Goal: Task Accomplishment & Management: Use online tool/utility

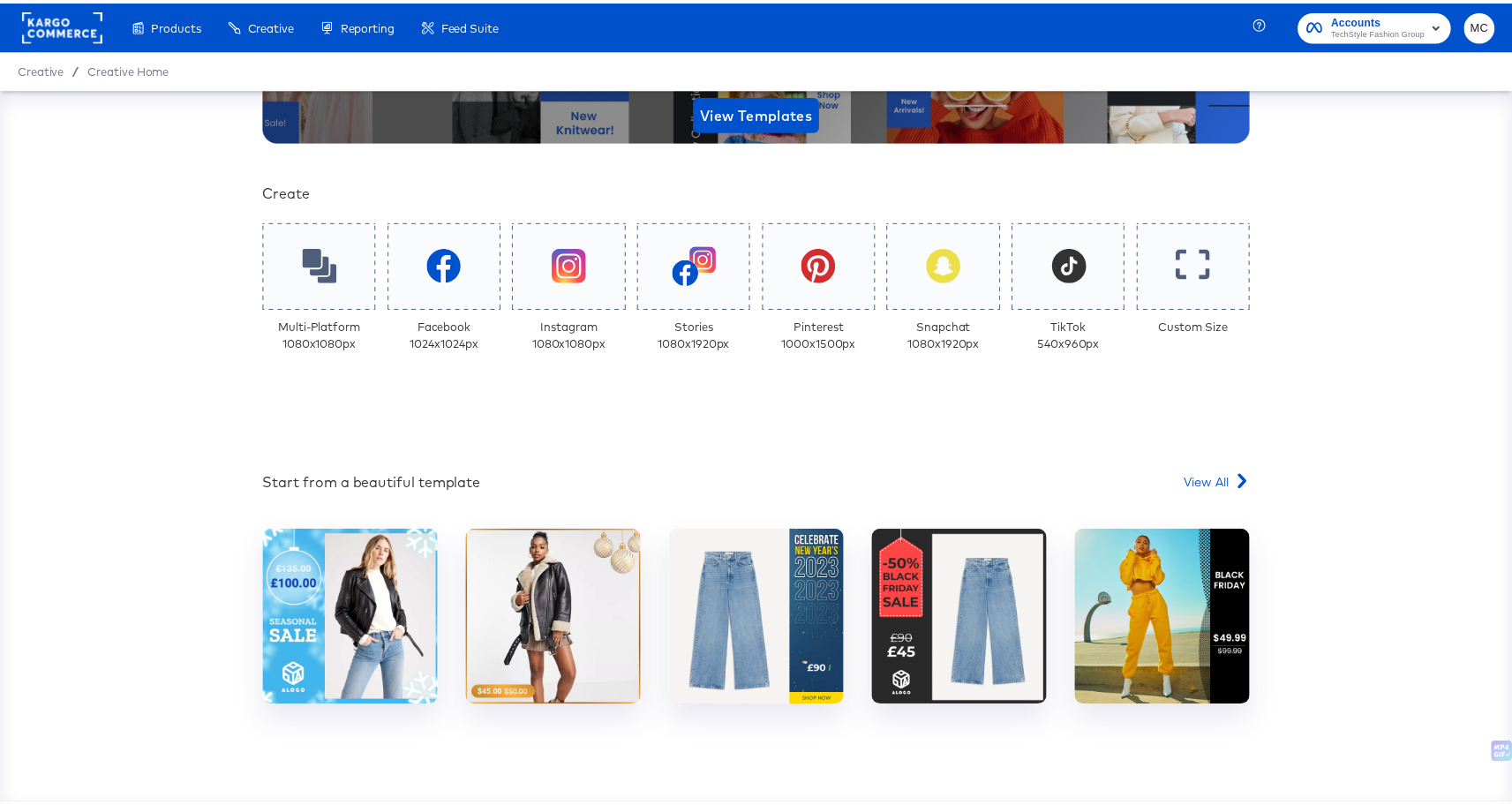
scroll to position [294, 0]
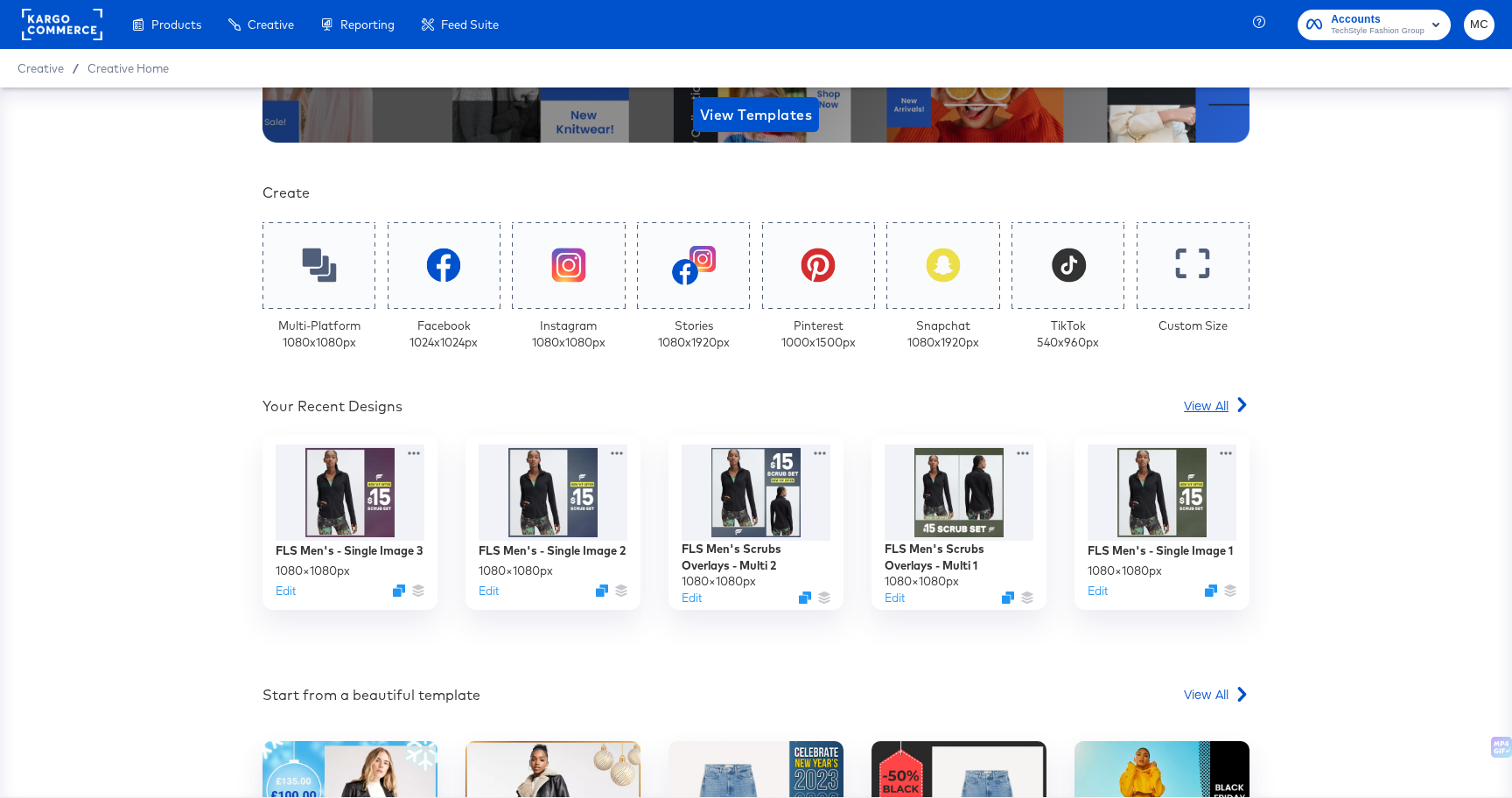
click at [1202, 399] on span "View All" at bounding box center [1206, 405] width 45 height 17
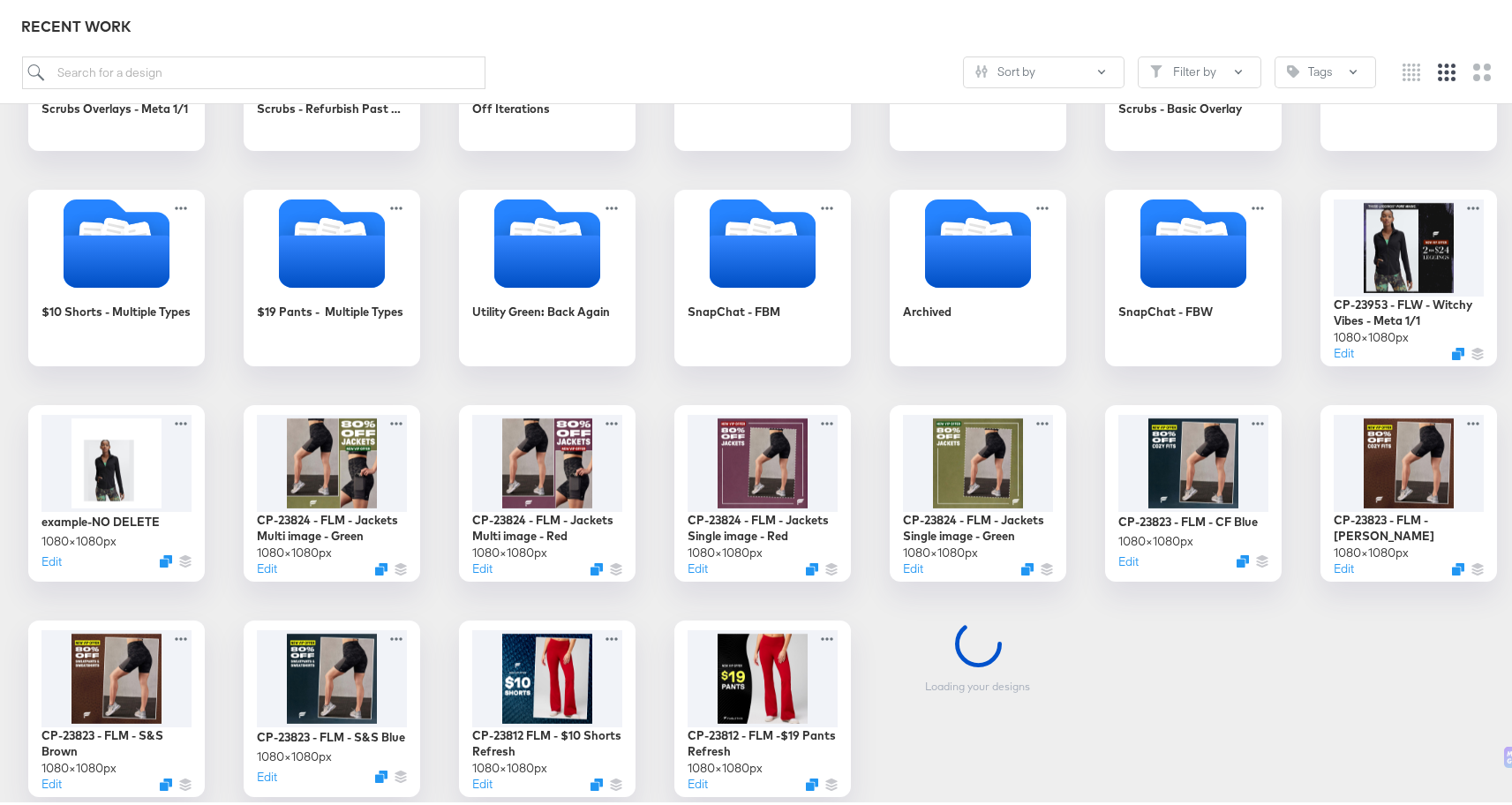
scroll to position [491, 0]
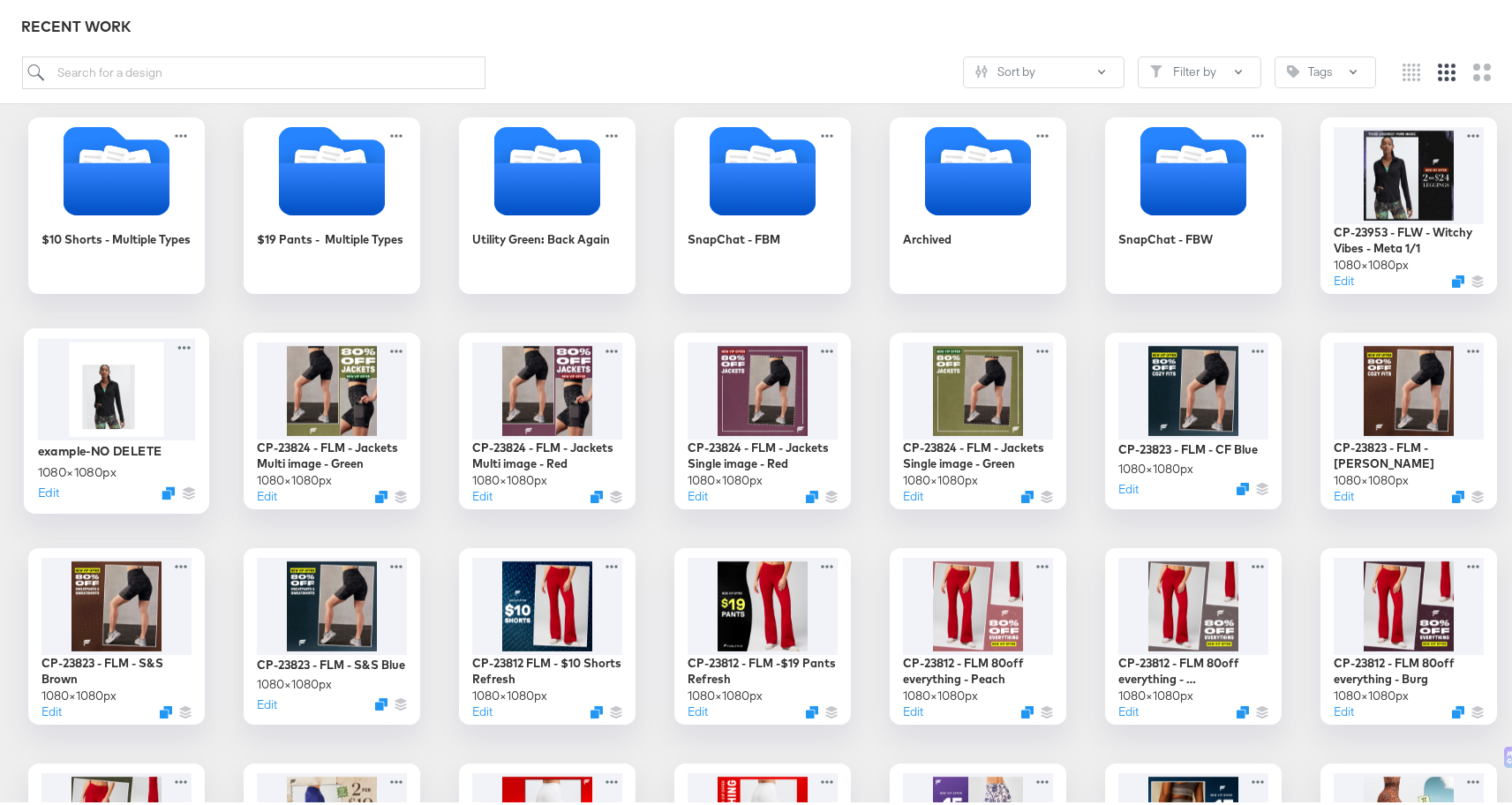
click at [130, 401] on div at bounding box center [117, 385] width 158 height 101
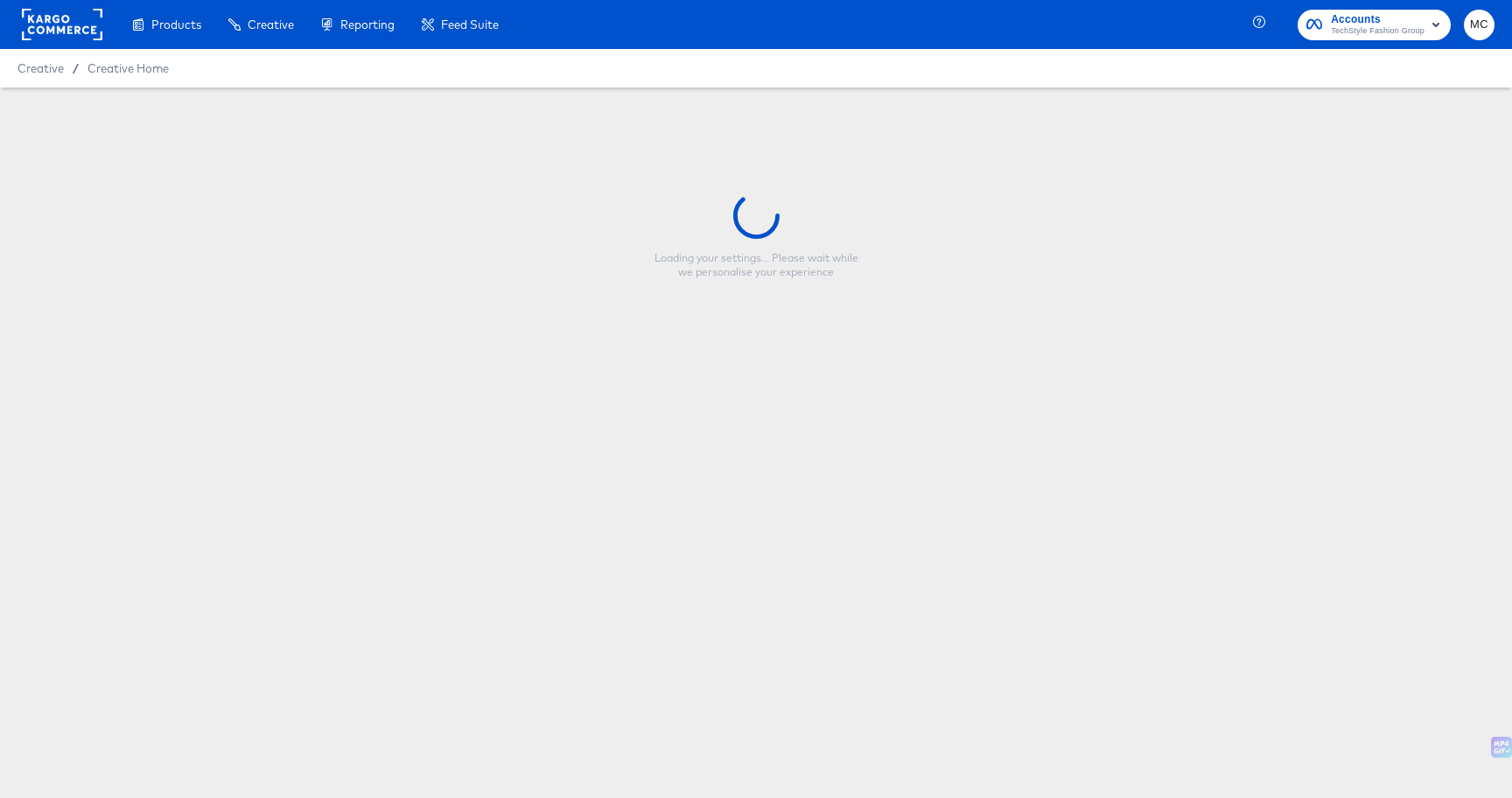
type input "example-NO DELETE"
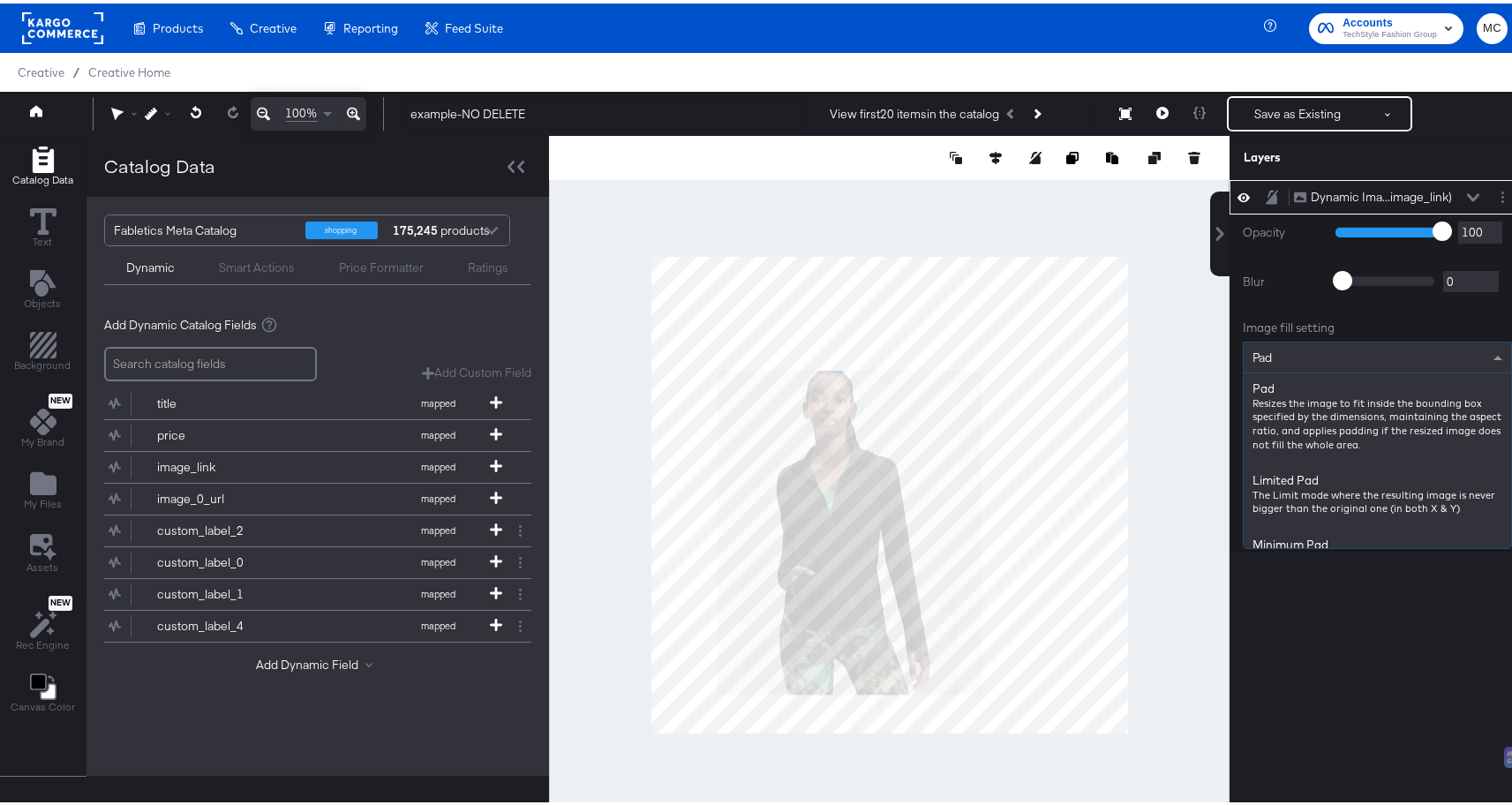
click at [1285, 349] on div "Pad" at bounding box center [1377, 353] width 268 height 30
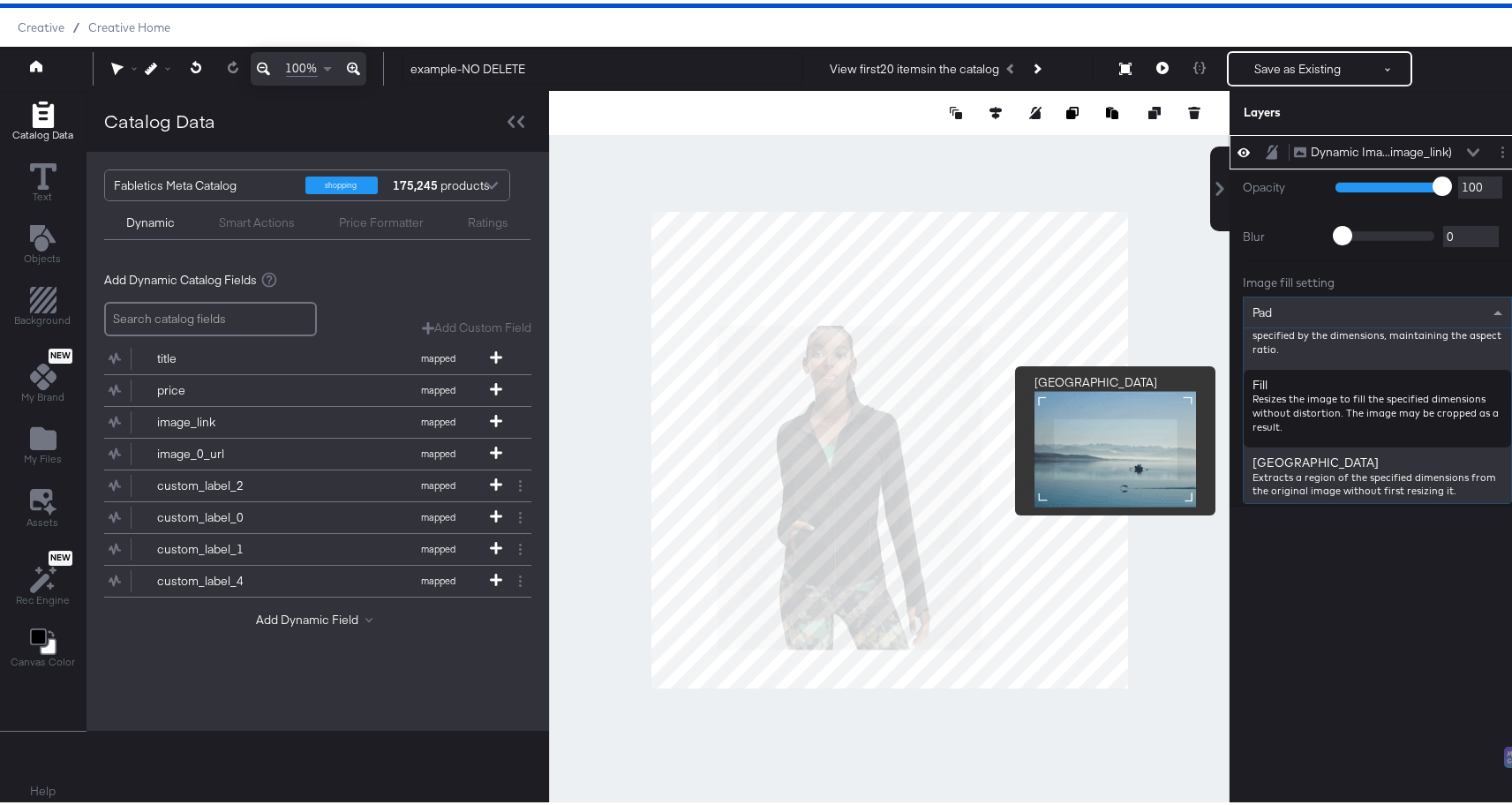
scroll to position [270, 0]
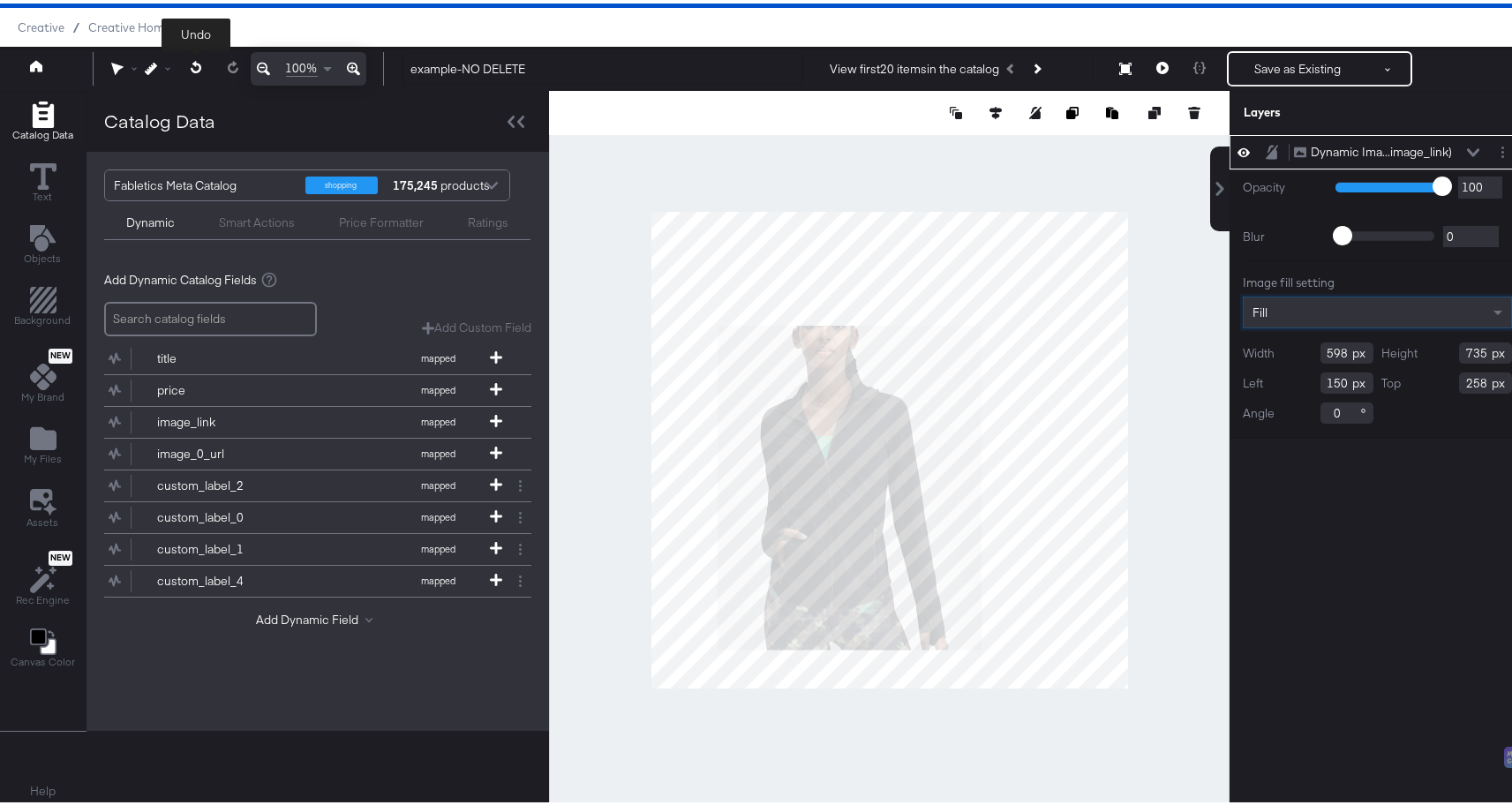
click at [194, 67] on icon at bounding box center [196, 63] width 11 height 12
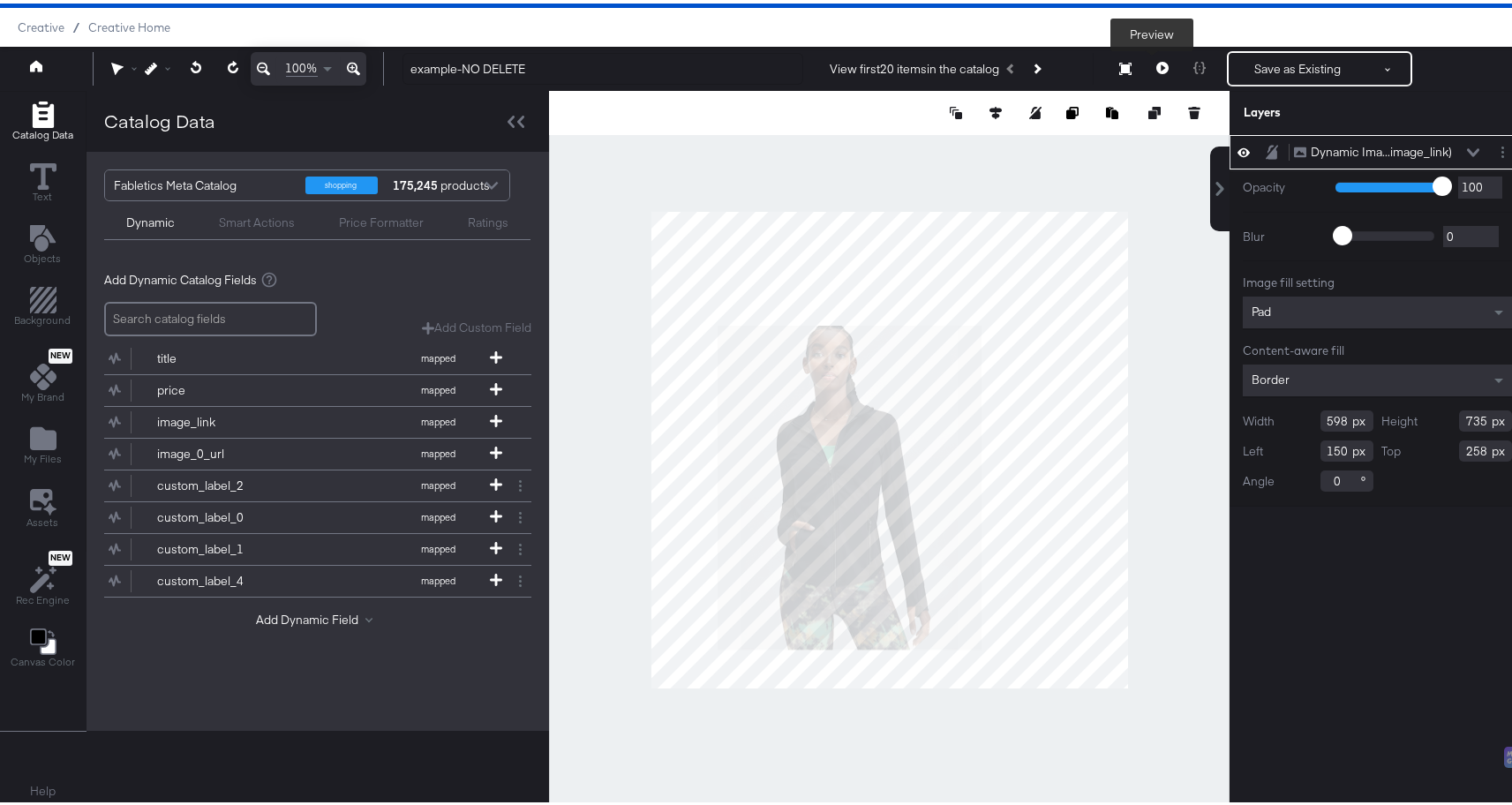
click at [1162, 64] on button at bounding box center [1163, 65] width 37 height 35
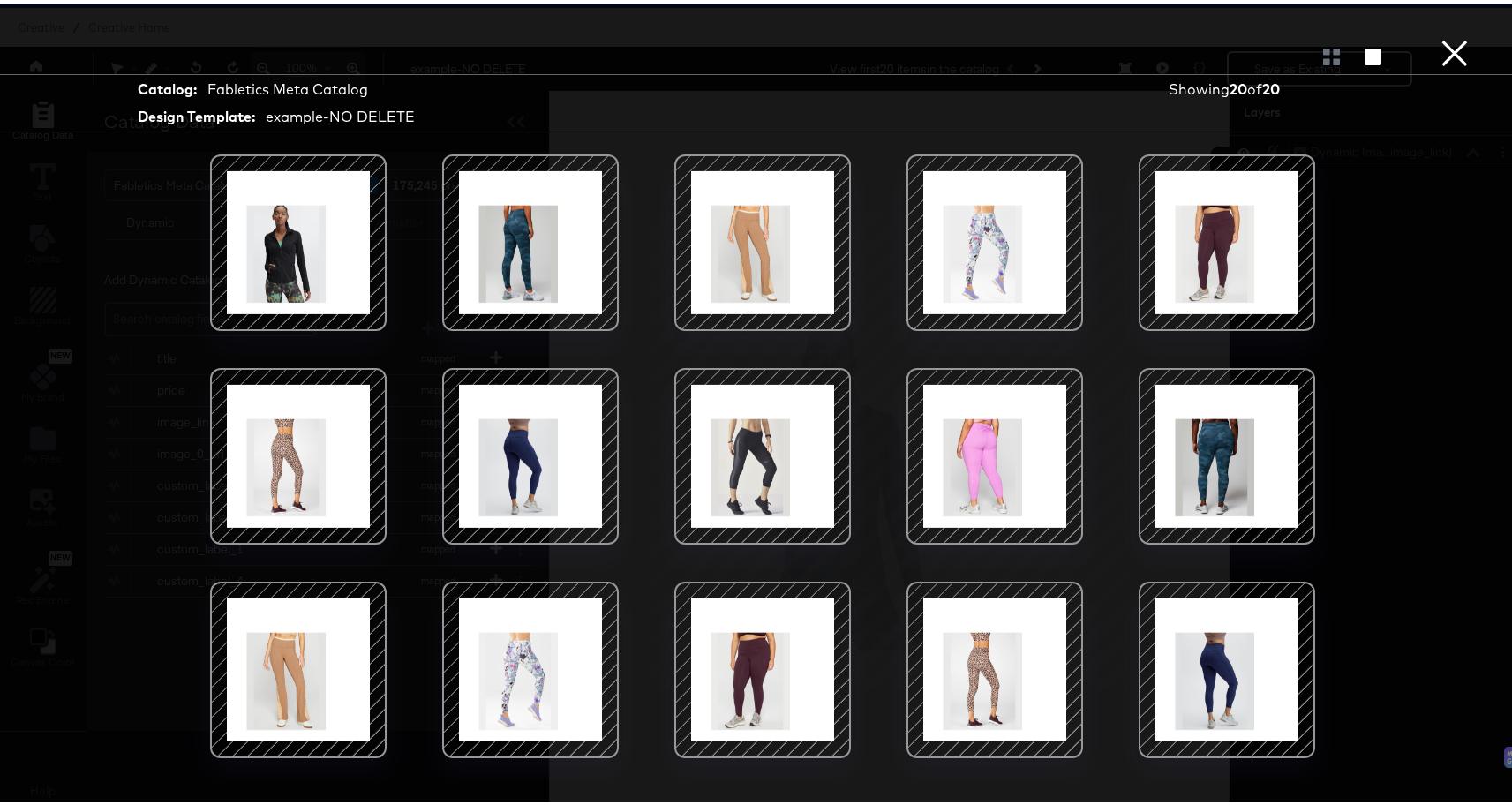
click at [970, 660] on div at bounding box center [994, 666] width 150 height 150
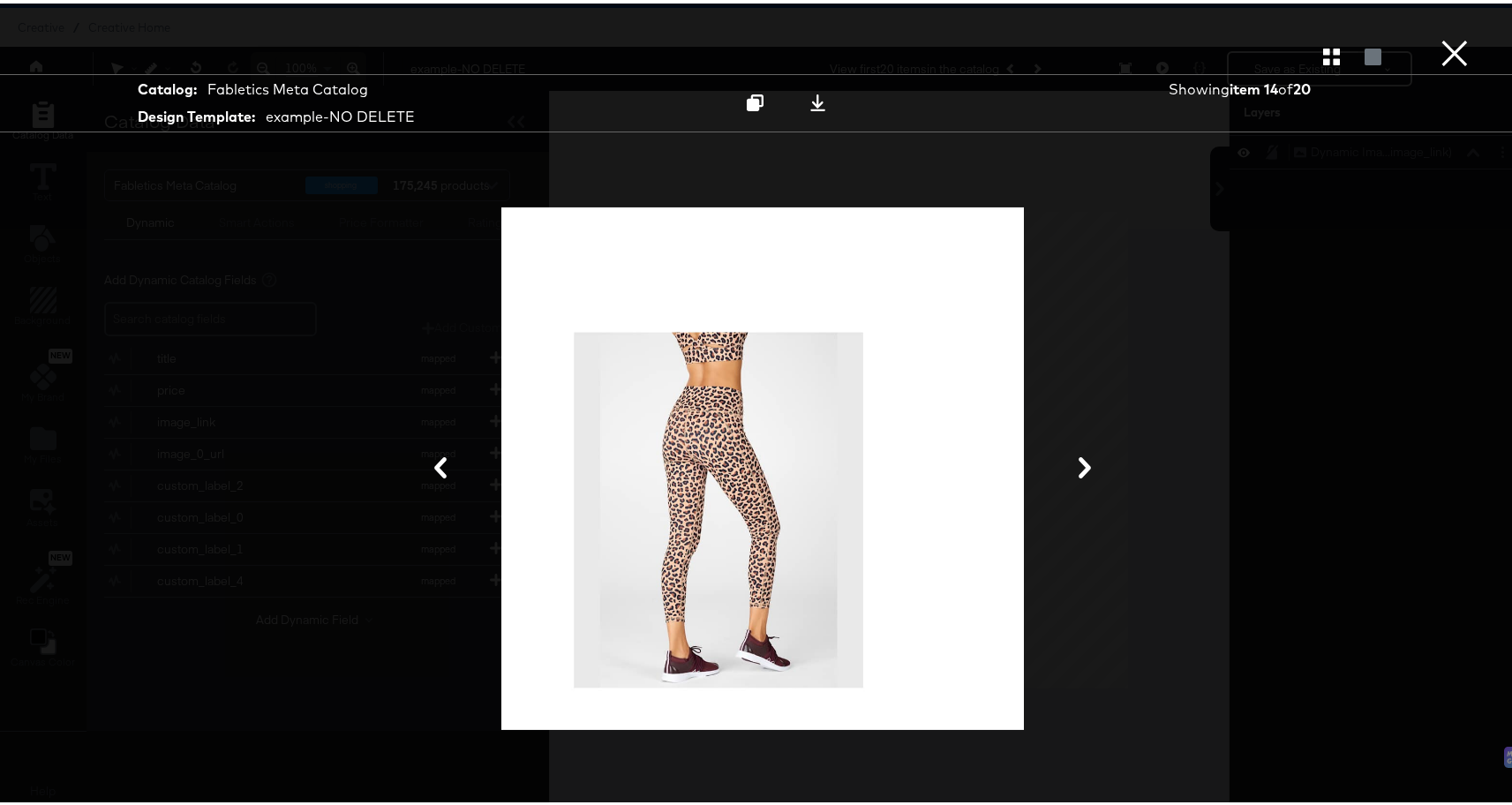
click at [1077, 464] on icon at bounding box center [1084, 464] width 21 height 21
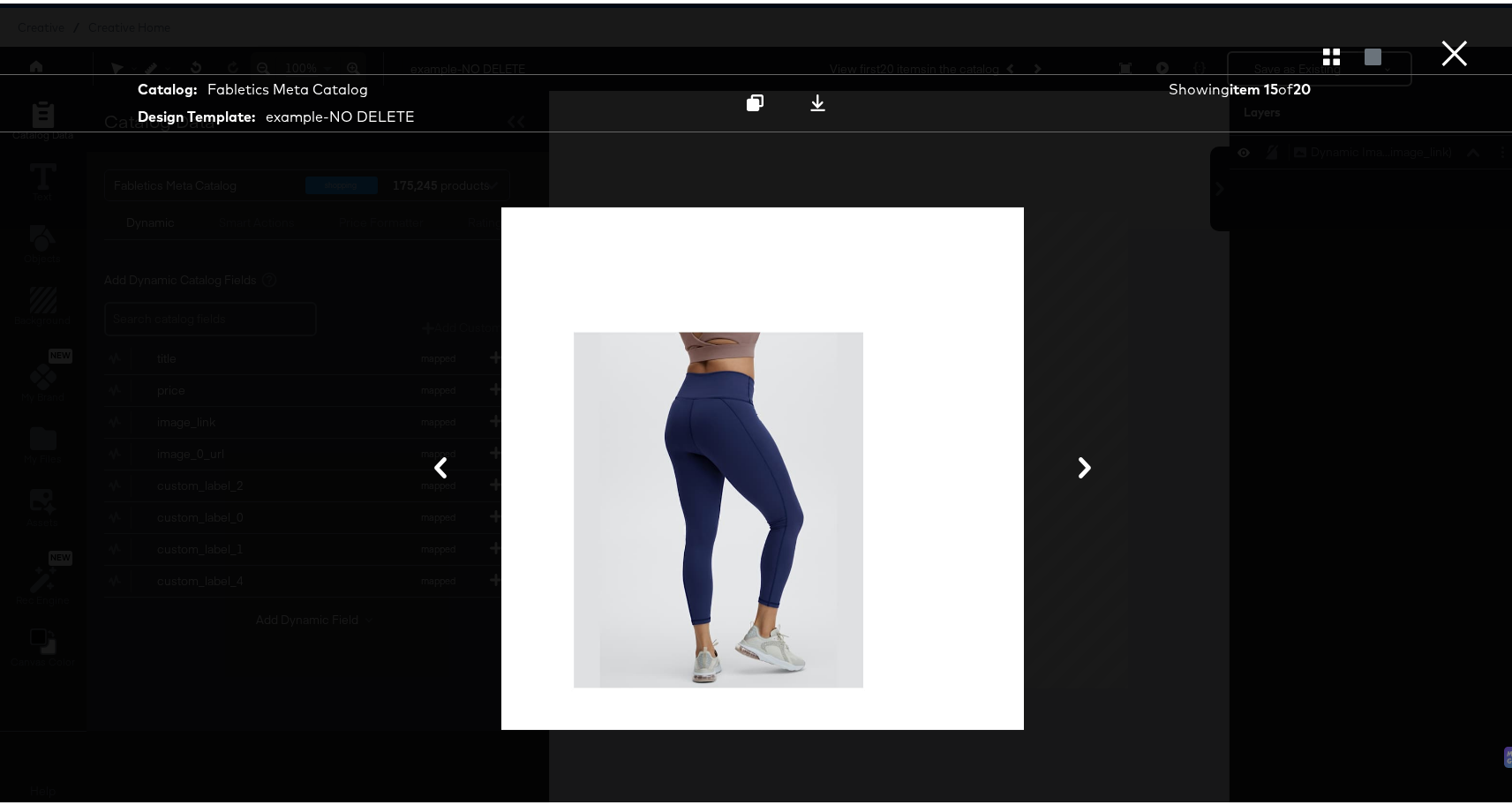
click at [1077, 464] on icon at bounding box center [1084, 464] width 21 height 21
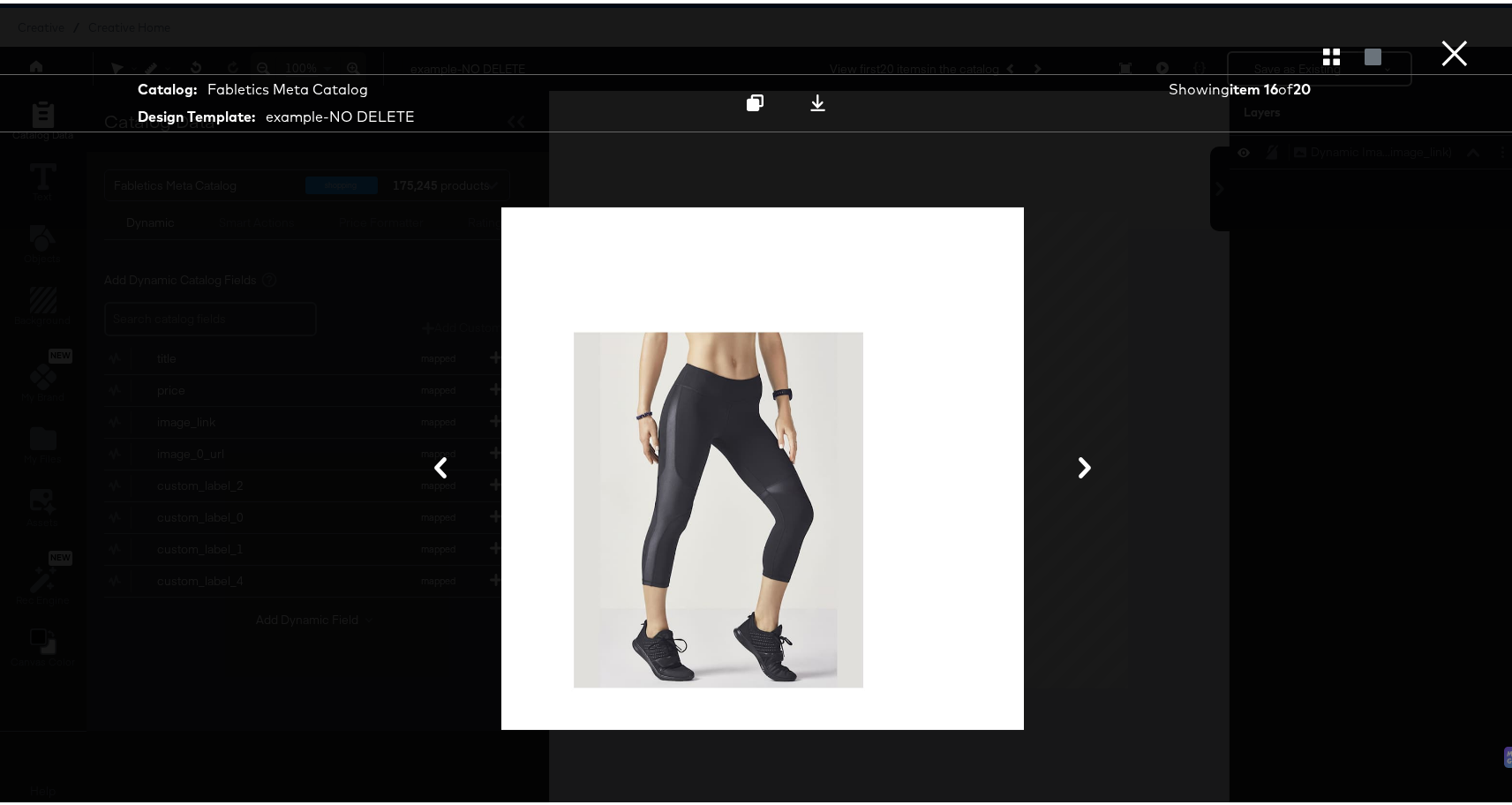
click at [1077, 464] on icon at bounding box center [1084, 464] width 21 height 21
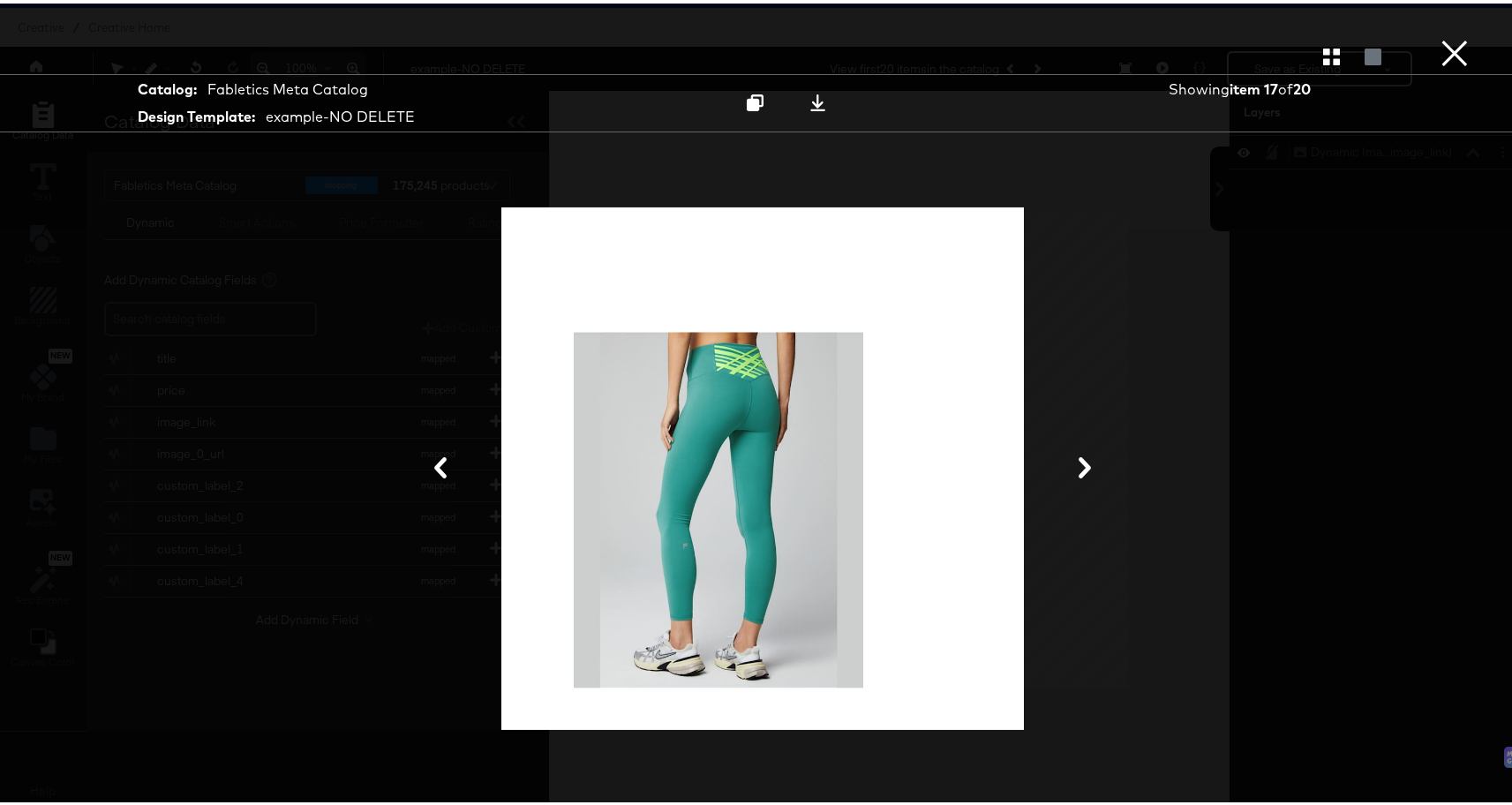
click at [1077, 464] on icon at bounding box center [1084, 464] width 21 height 21
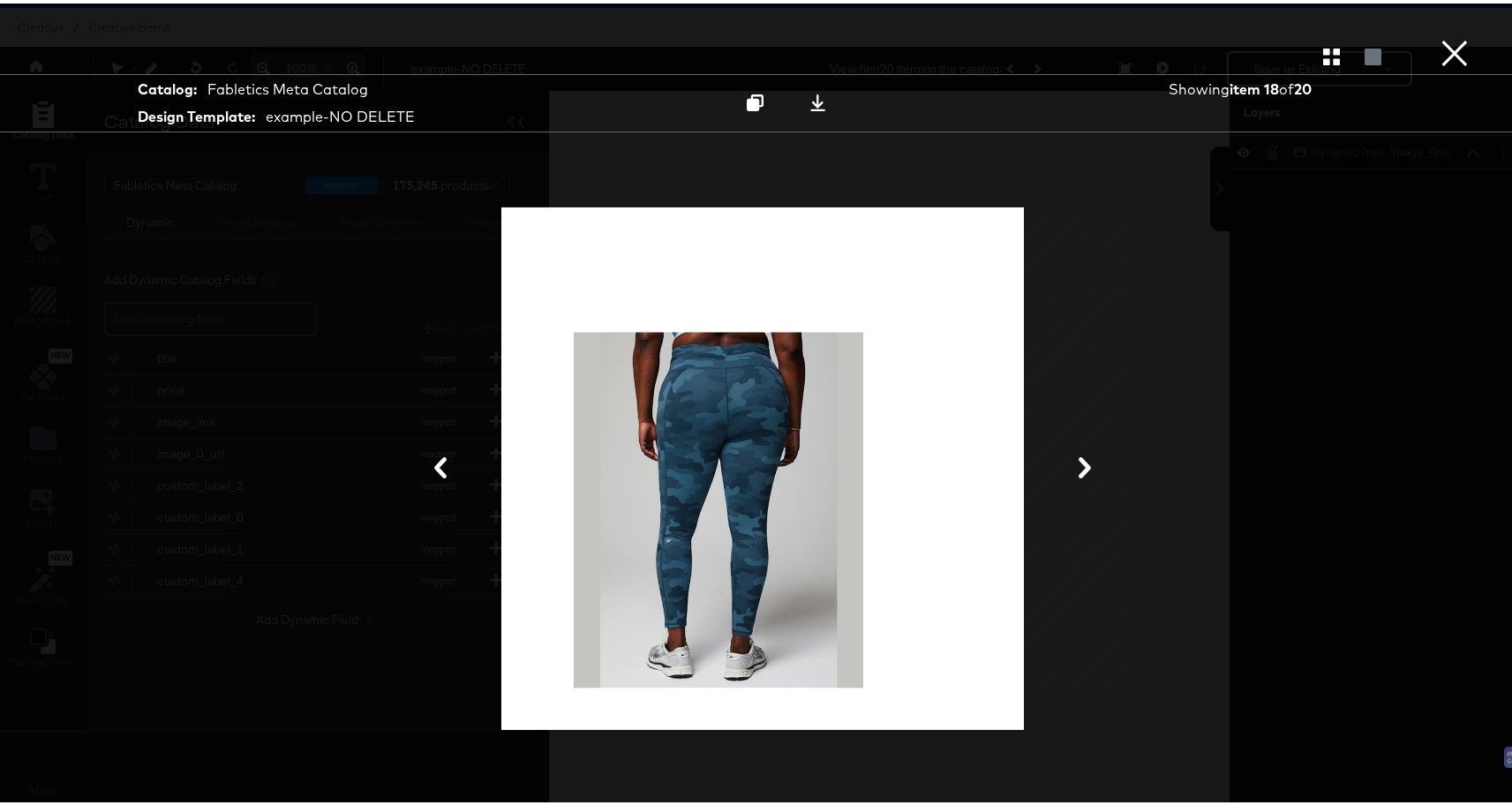
click at [1077, 464] on icon at bounding box center [1084, 464] width 21 height 21
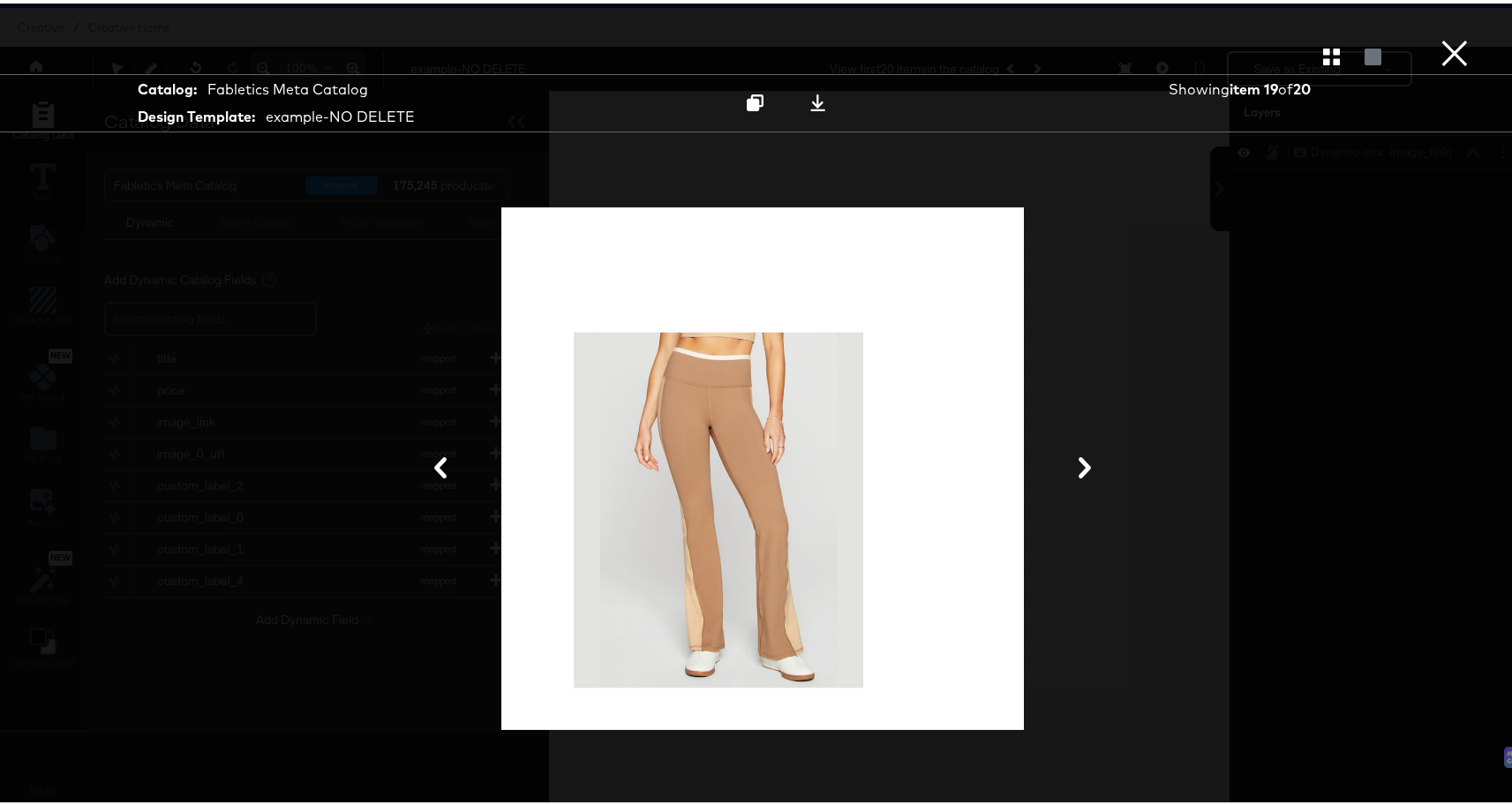
click at [1055, 466] on div at bounding box center [762, 465] width 1323 height 628
click at [1079, 471] on icon at bounding box center [1084, 464] width 12 height 21
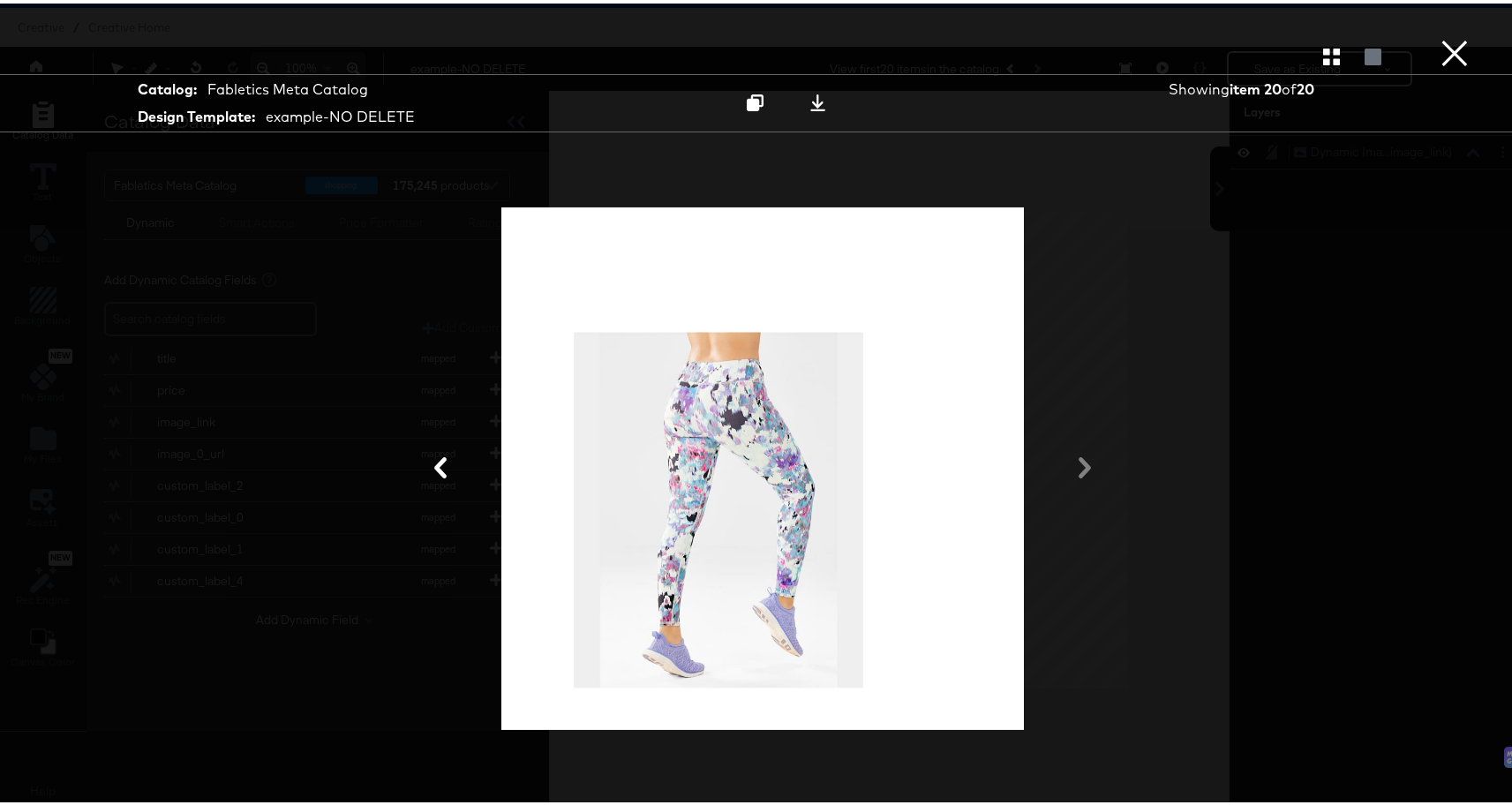
click at [1447, 35] on button "×" at bounding box center [1454, 17] width 35 height 35
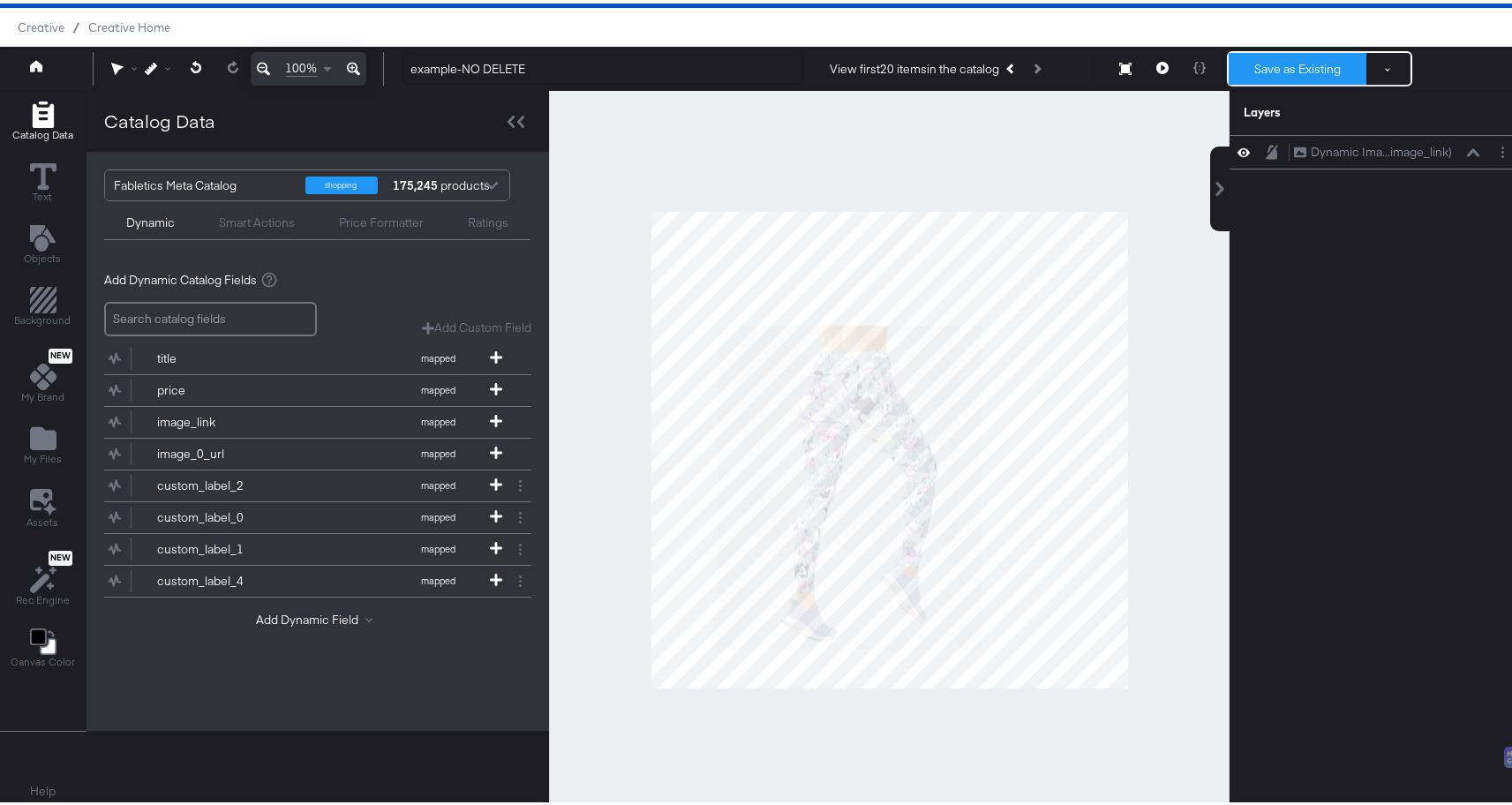
click at [1311, 58] on button "Save as Existing" at bounding box center [1298, 65] width 138 height 32
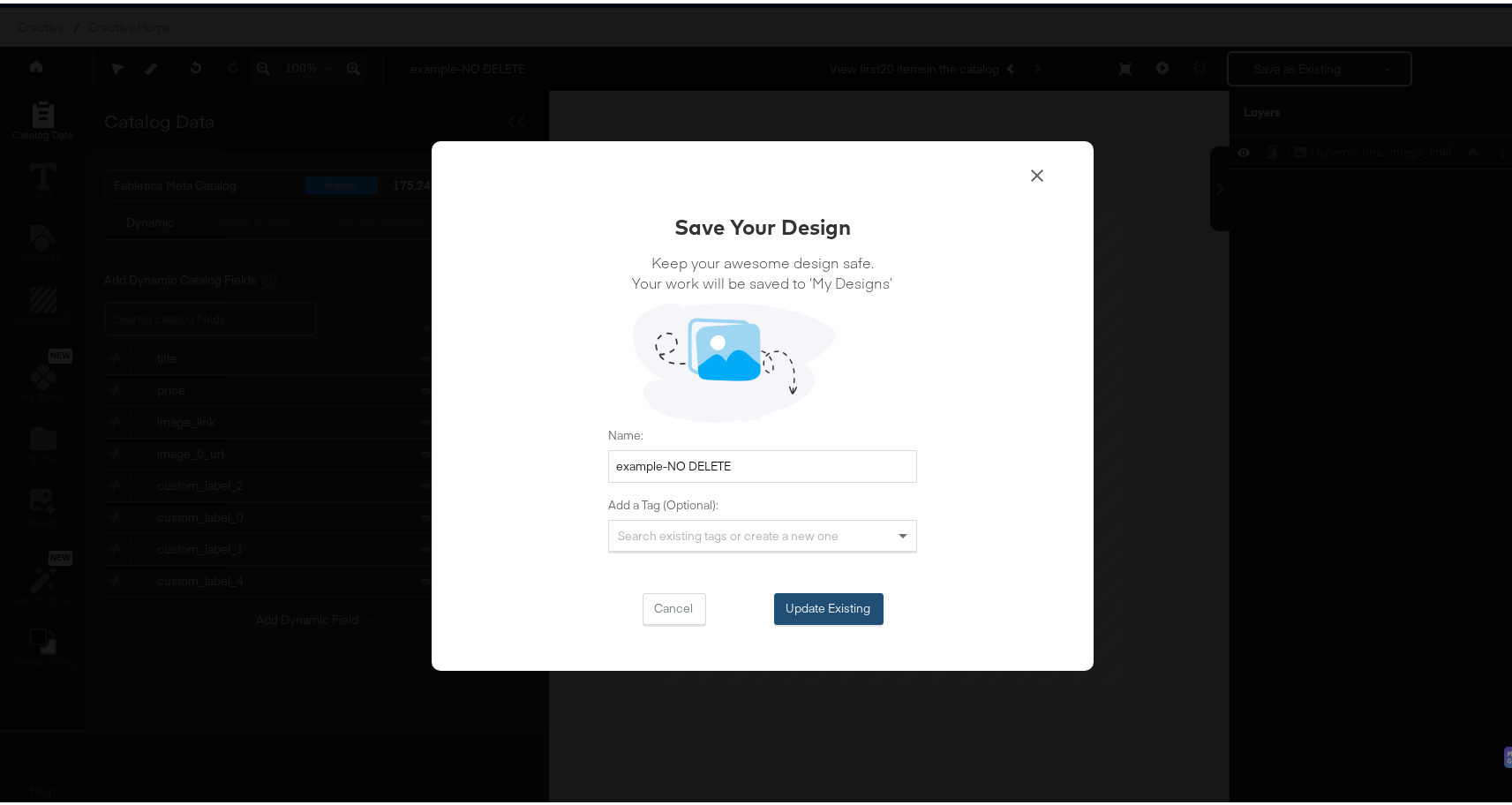
click at [841, 603] on button "Update Existing" at bounding box center [828, 605] width 109 height 32
